Goal: Transaction & Acquisition: Download file/media

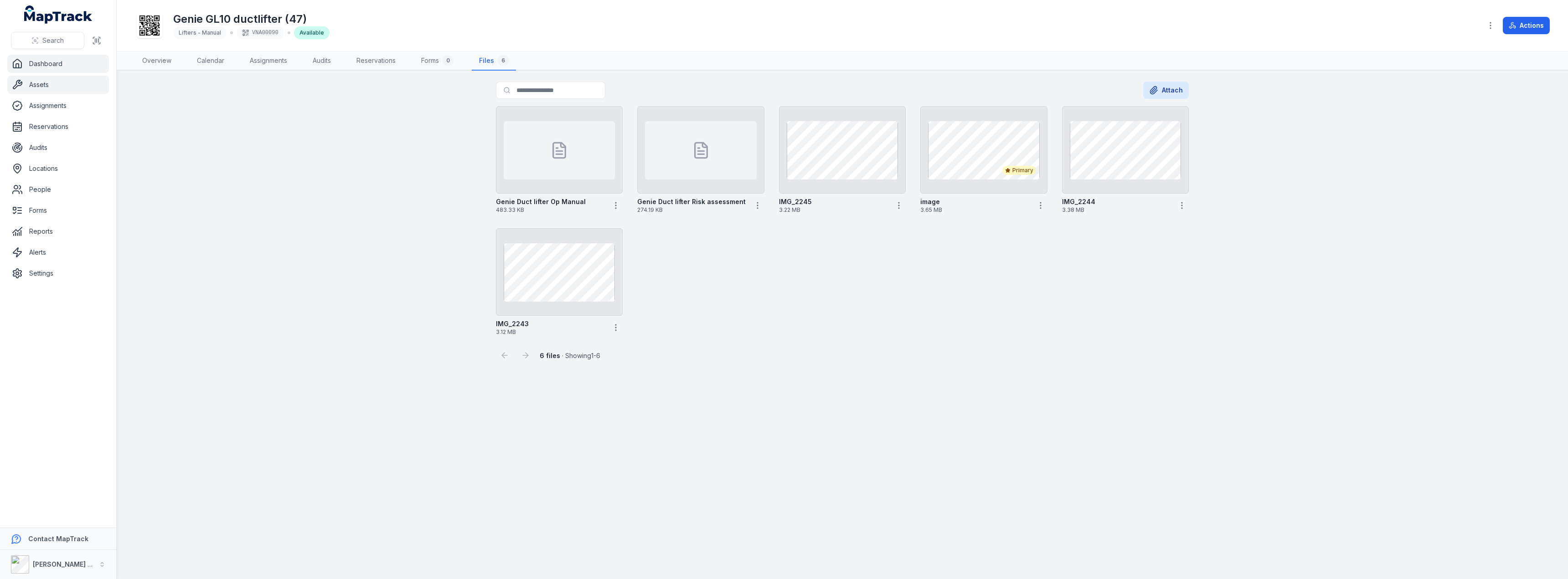
click at [48, 68] on link "Dashboard" at bounding box center [59, 63] width 102 height 18
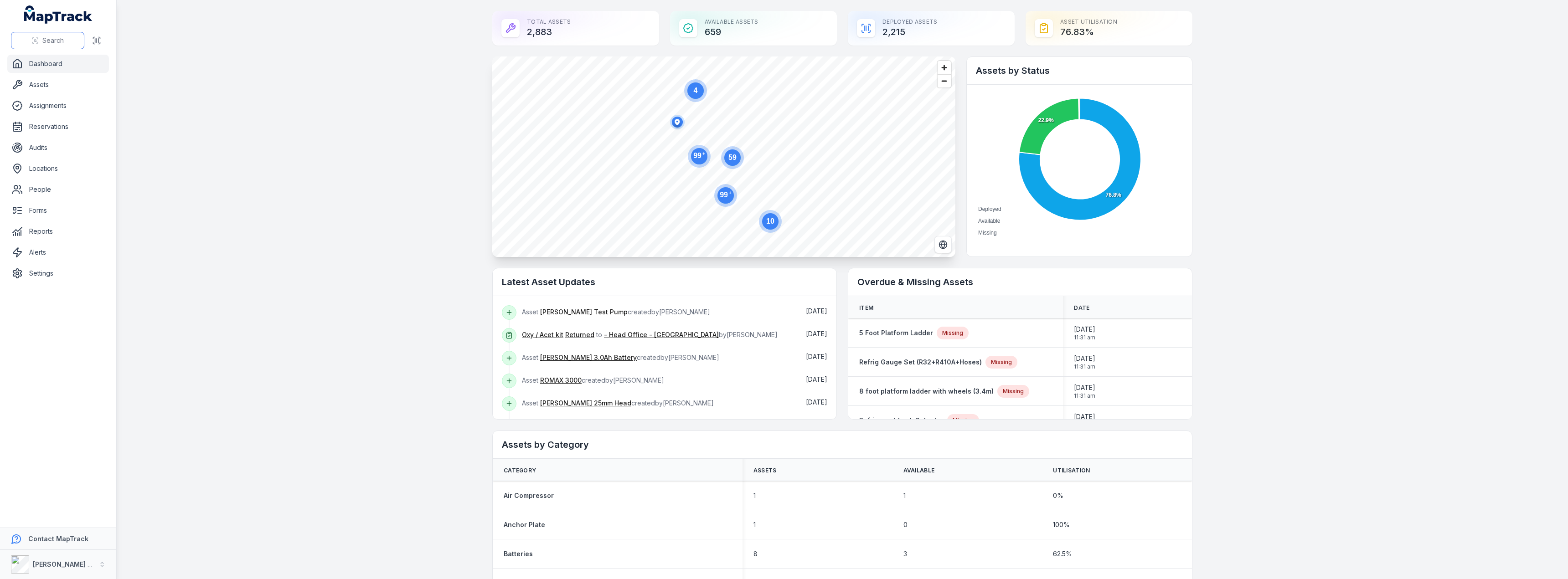
click at [61, 38] on span "Search" at bounding box center [53, 40] width 22 height 9
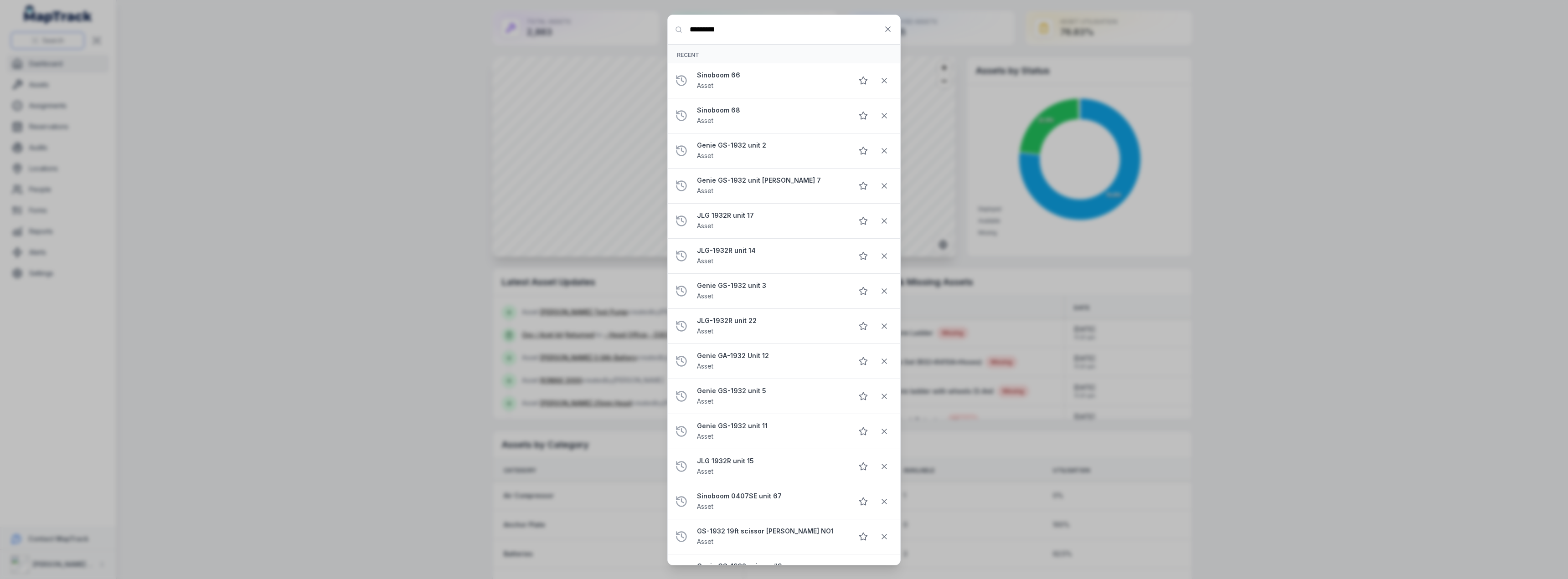
type input "*********"
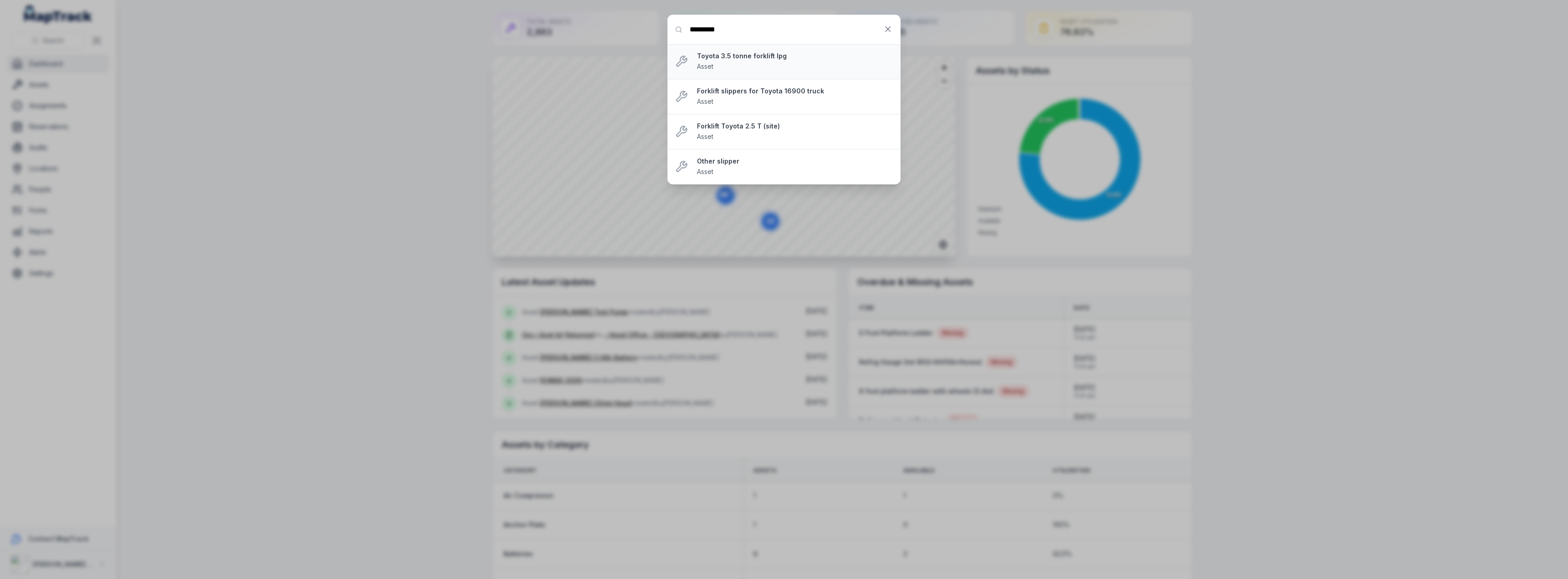
click at [725, 56] on strong "Toyota 3.5 tonne forklift lpg" at bounding box center [795, 56] width 196 height 9
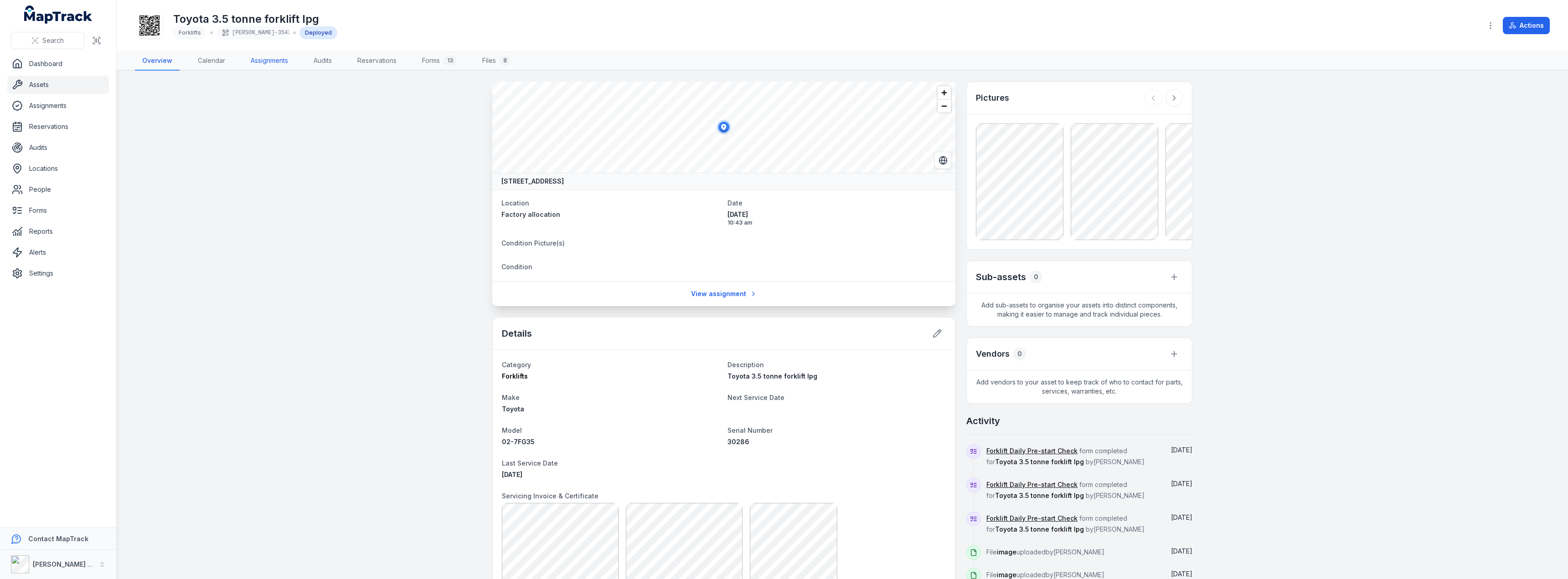
click at [272, 62] on link "Assignments" at bounding box center [269, 61] width 52 height 19
click at [435, 61] on link "Forms 13" at bounding box center [439, 61] width 49 height 19
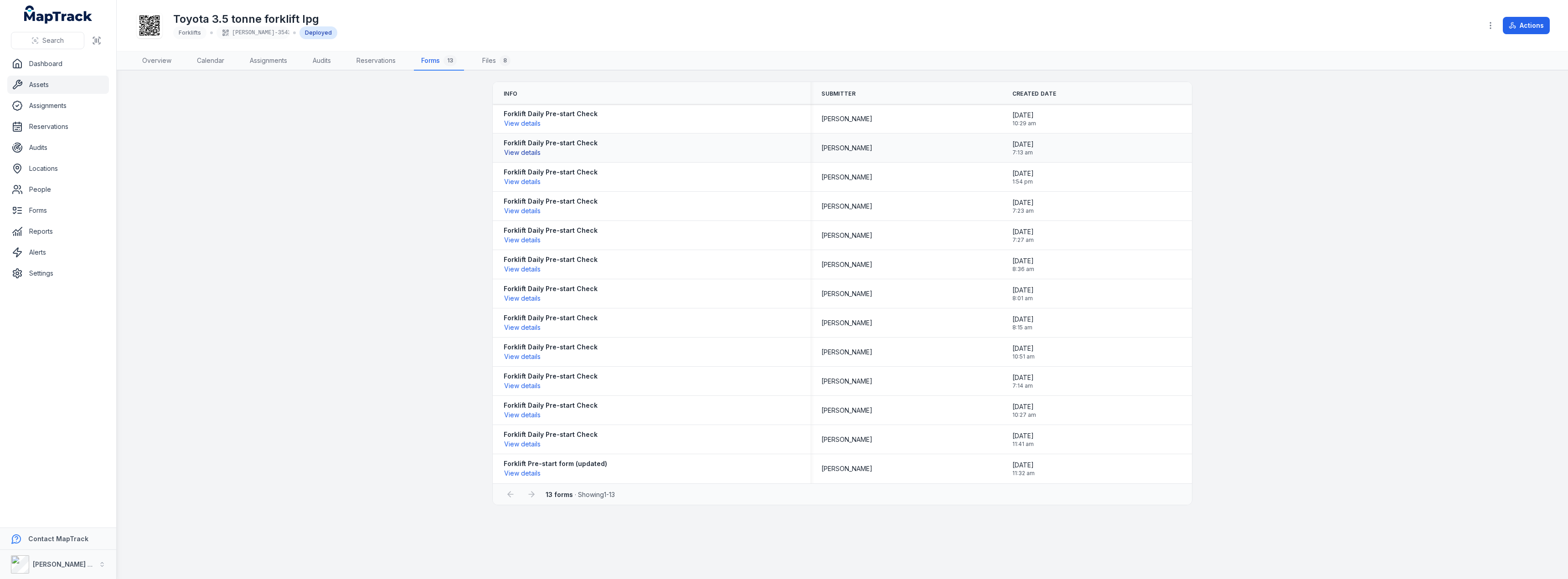
click at [530, 152] on button "View details" at bounding box center [522, 153] width 38 height 10
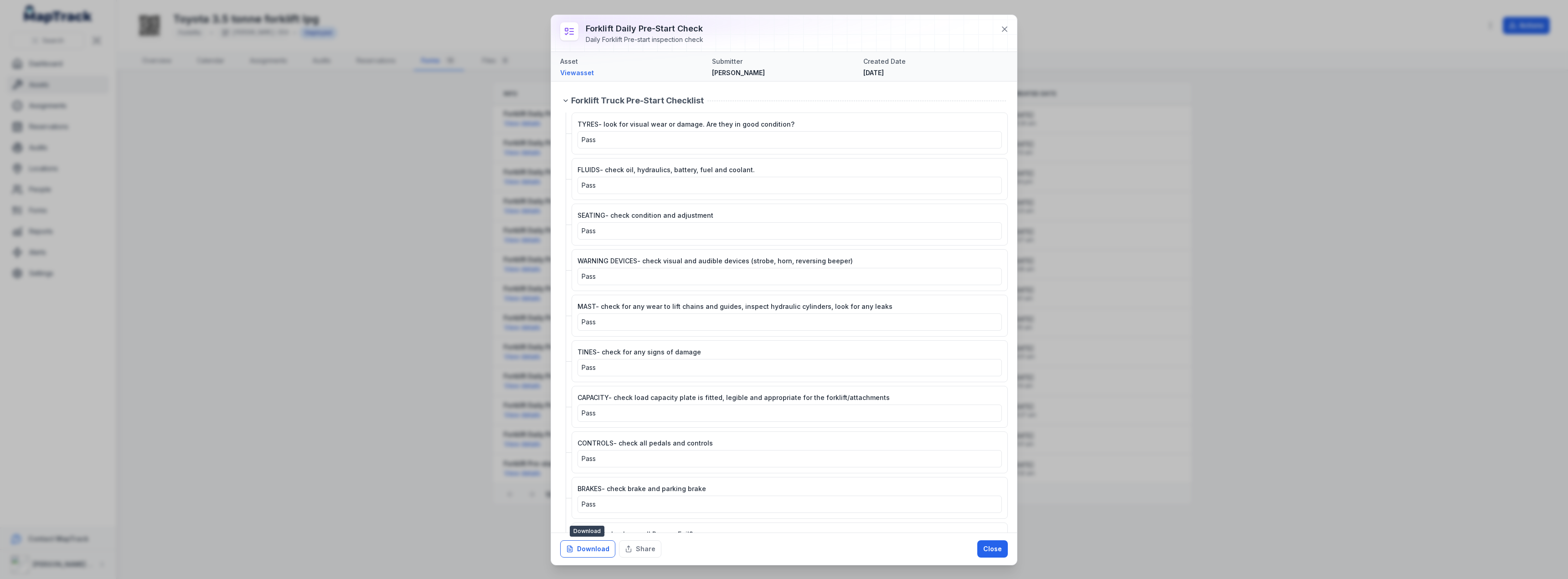
click at [599, 551] on button "Download" at bounding box center [588, 549] width 55 height 18
